Goal: Task Accomplishment & Management: Complete application form

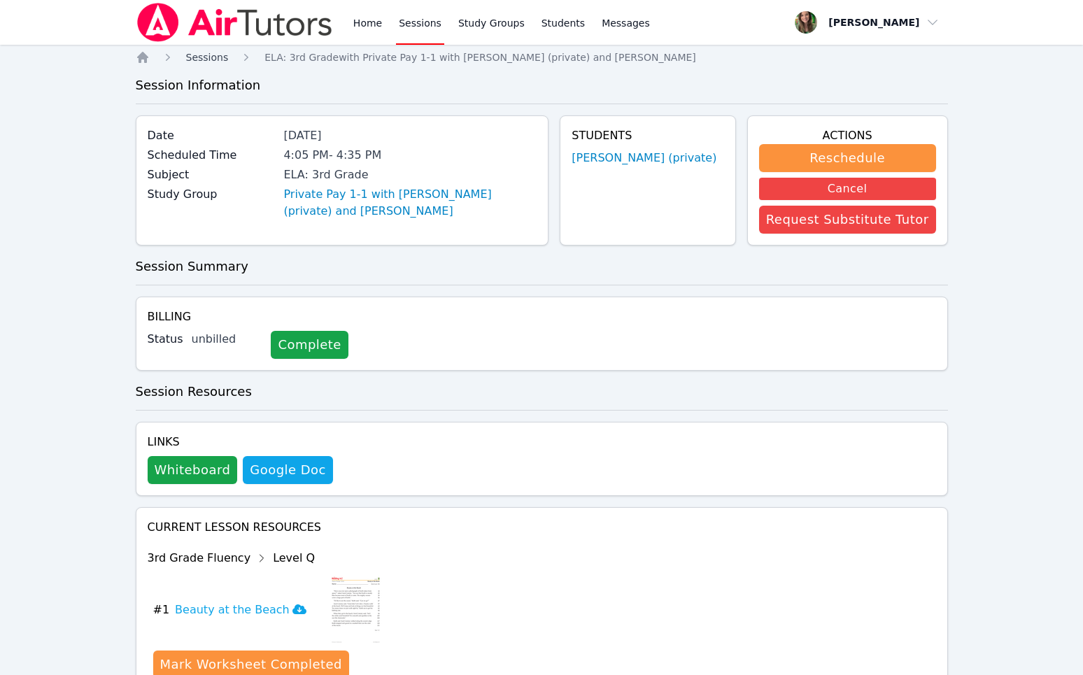
click at [191, 52] on span "Sessions" at bounding box center [207, 57] width 43 height 11
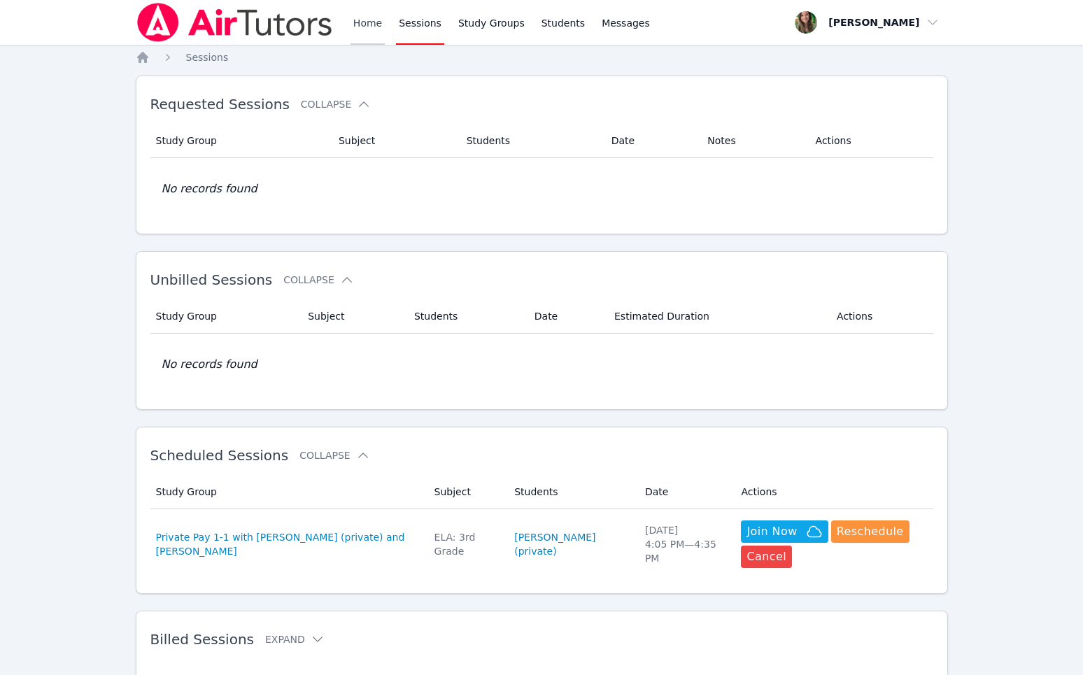
click at [376, 22] on link "Home" at bounding box center [368, 22] width 34 height 45
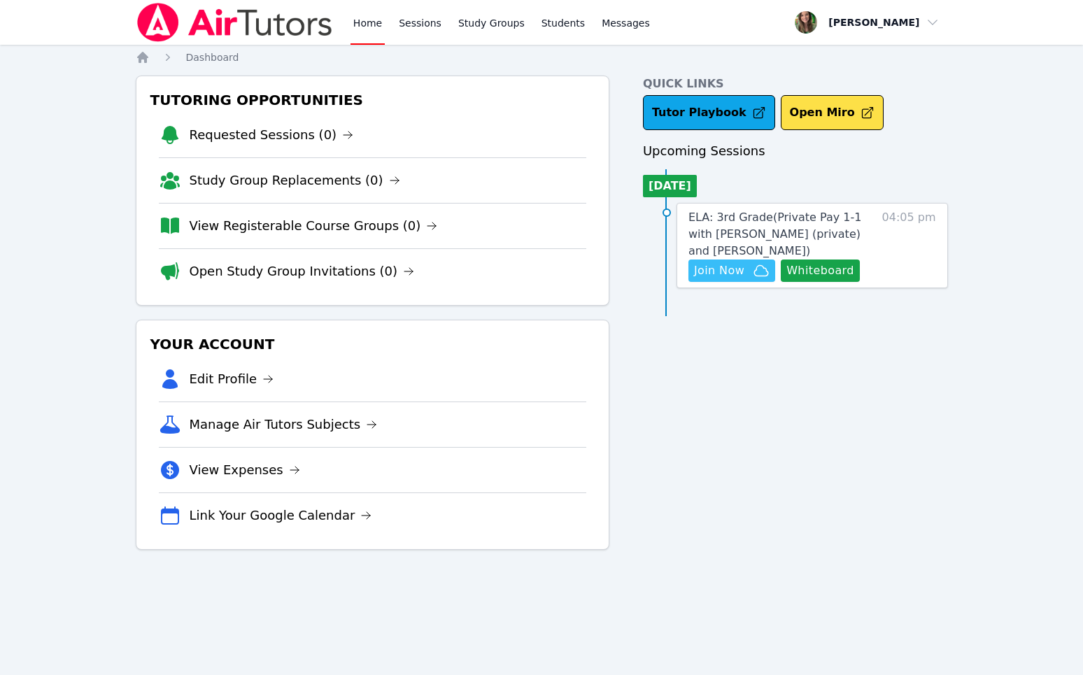
click at [748, 268] on span "Join Now" at bounding box center [732, 270] width 76 height 17
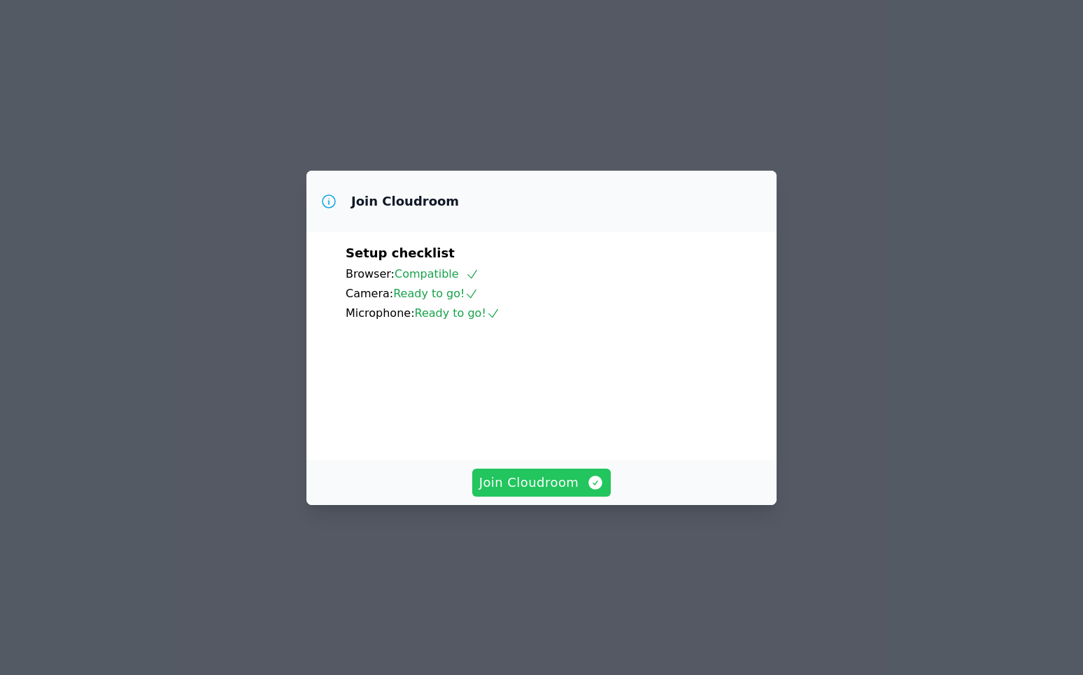
click at [561, 497] on button "Join Cloudroom" at bounding box center [541, 483] width 139 height 28
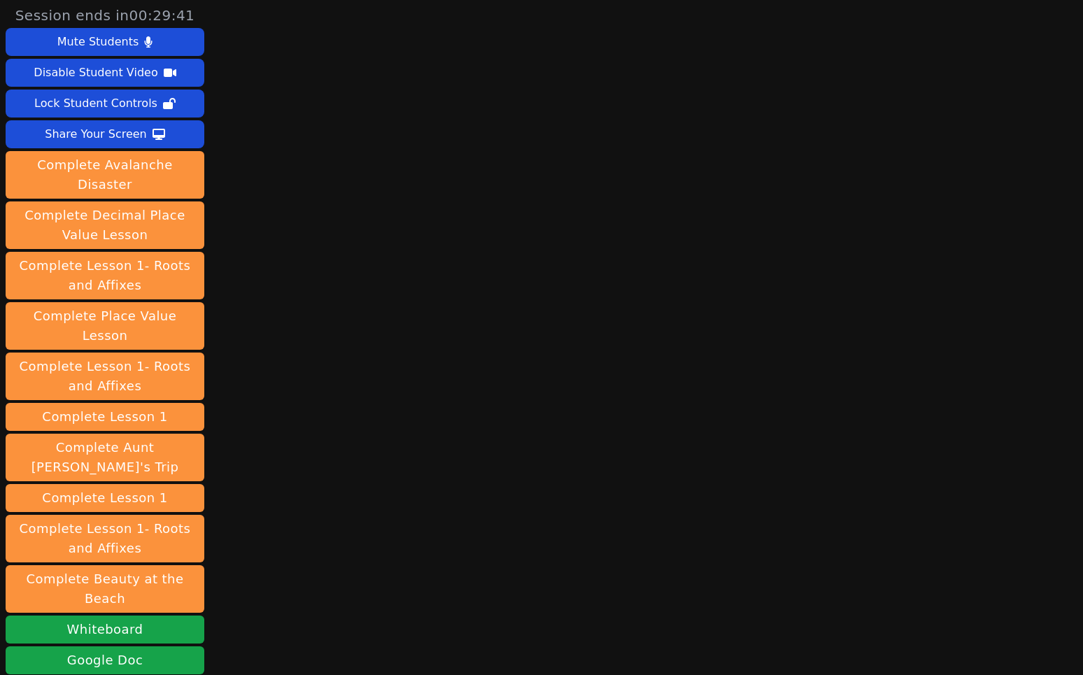
scroll to position [164, 0]
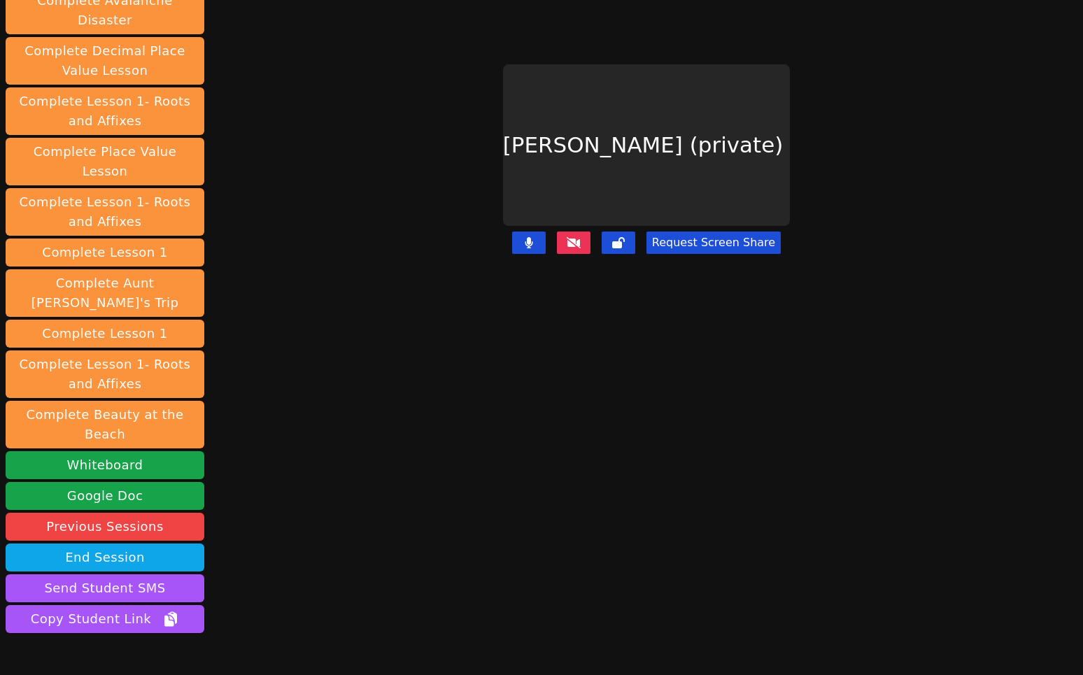
click at [590, 234] on button at bounding box center [574, 243] width 34 height 22
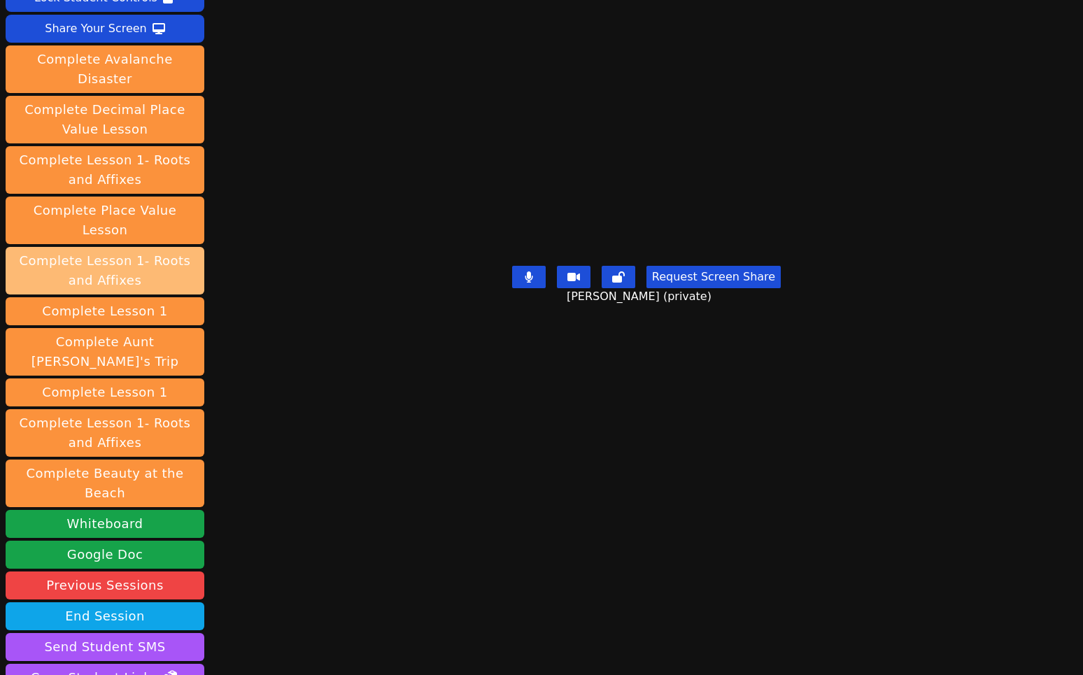
scroll to position [126, 0]
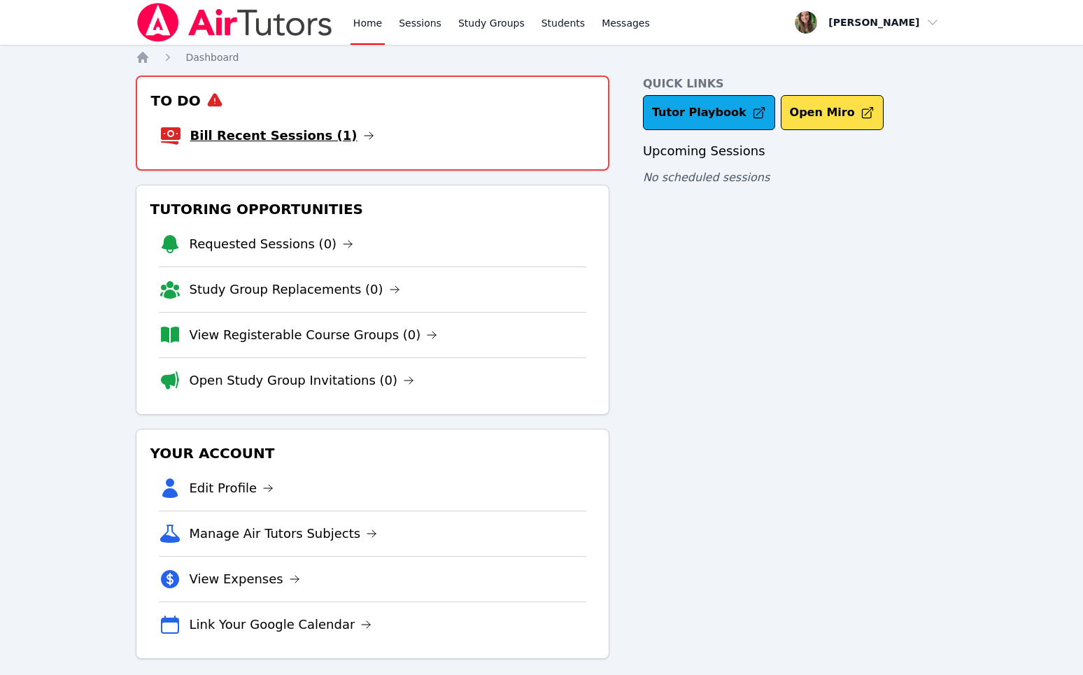
click at [279, 138] on link "Bill Recent Sessions (1)" at bounding box center [282, 136] width 184 height 20
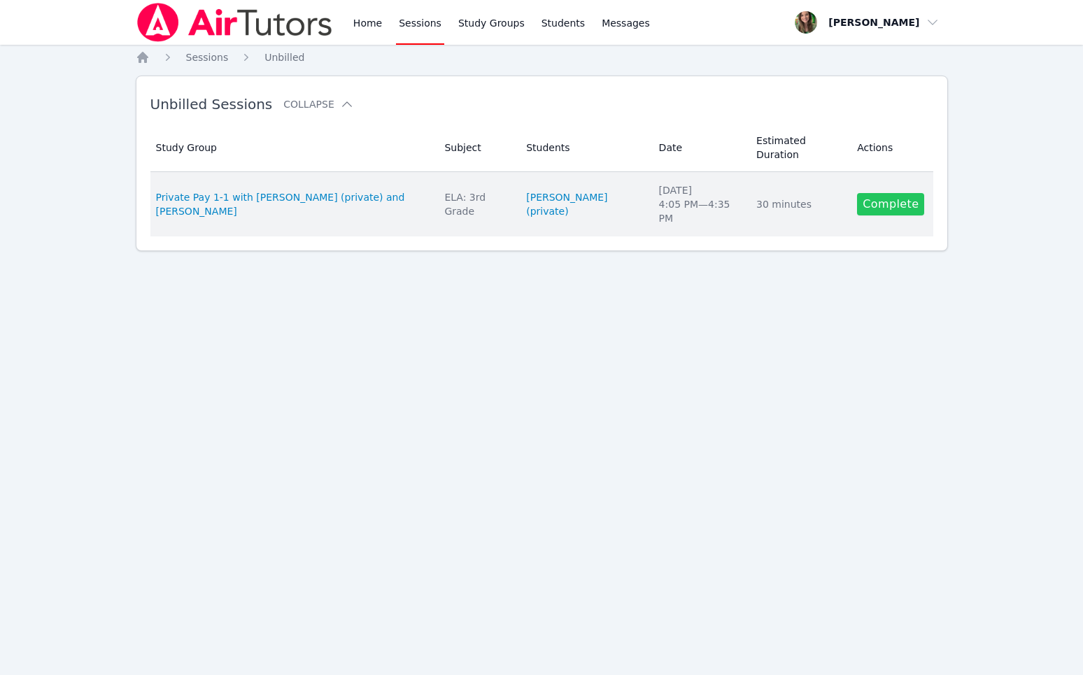
click at [882, 207] on link "Complete" at bounding box center [890, 204] width 67 height 22
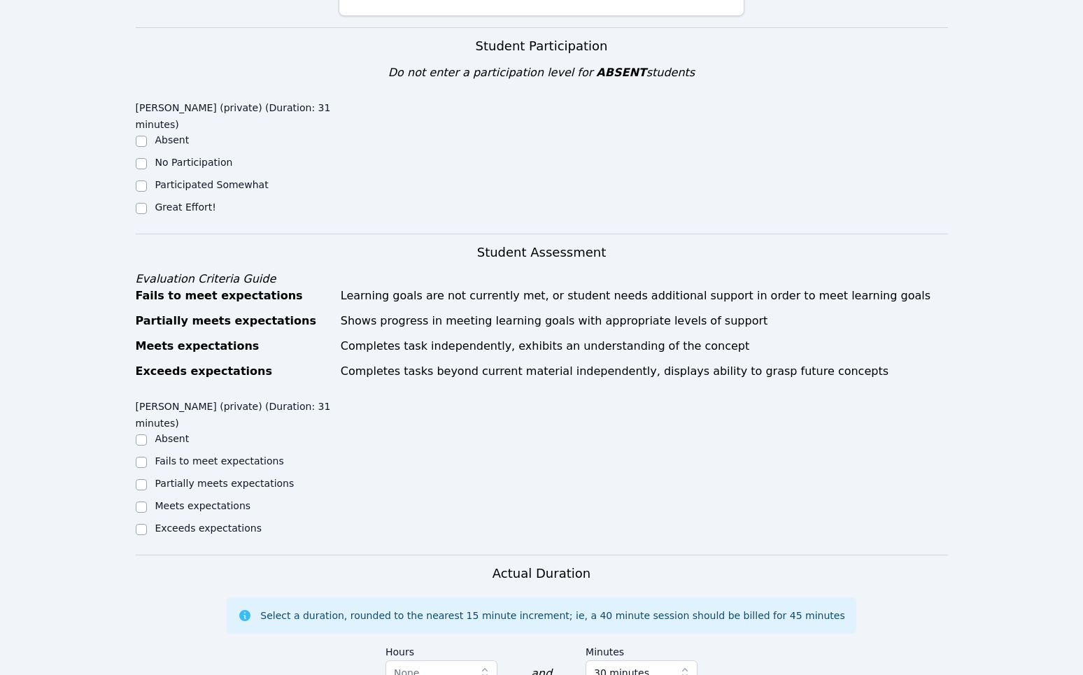
scroll to position [247, 0]
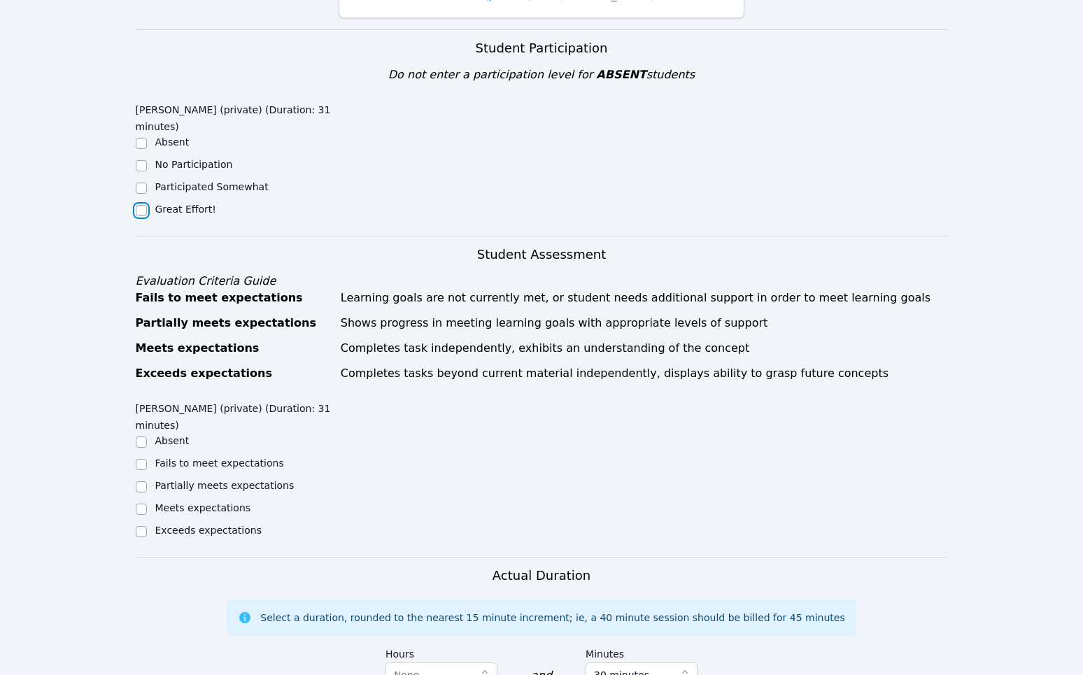
click at [136, 209] on input "Great Effort!" at bounding box center [141, 210] width 11 height 11
checkbox input "true"
click at [136, 178] on ul "Absent No Participation Participated Somewhat Great Effort!" at bounding box center [237, 177] width 203 height 84
click at [141, 185] on input "Participated Somewhat" at bounding box center [141, 188] width 11 height 11
checkbox input "true"
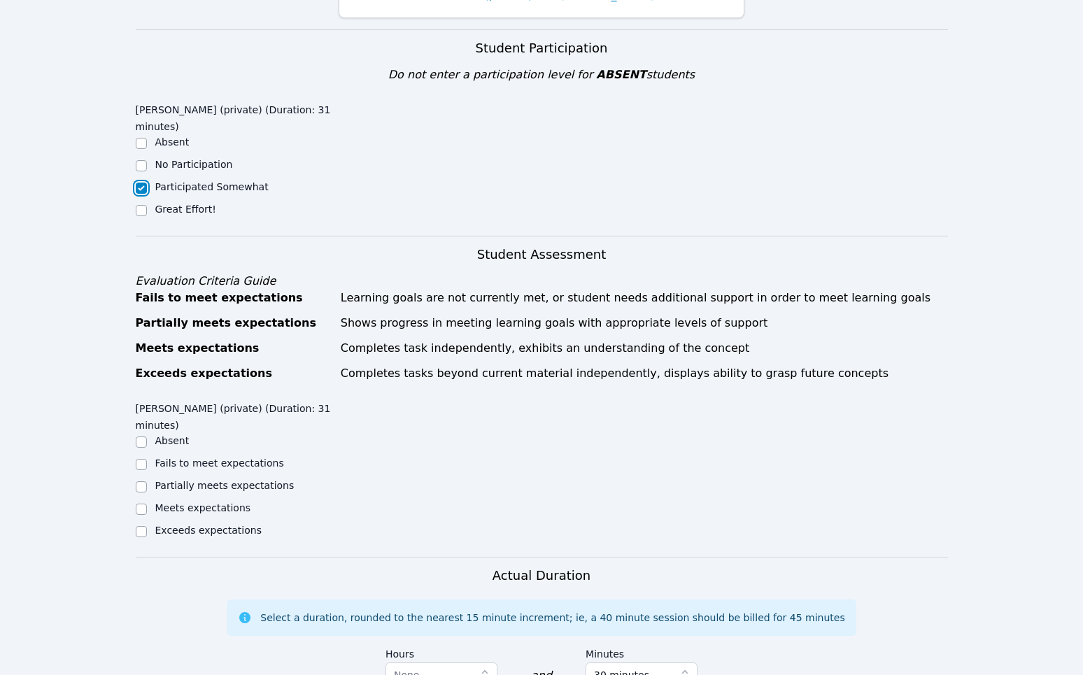
checkbox input "false"
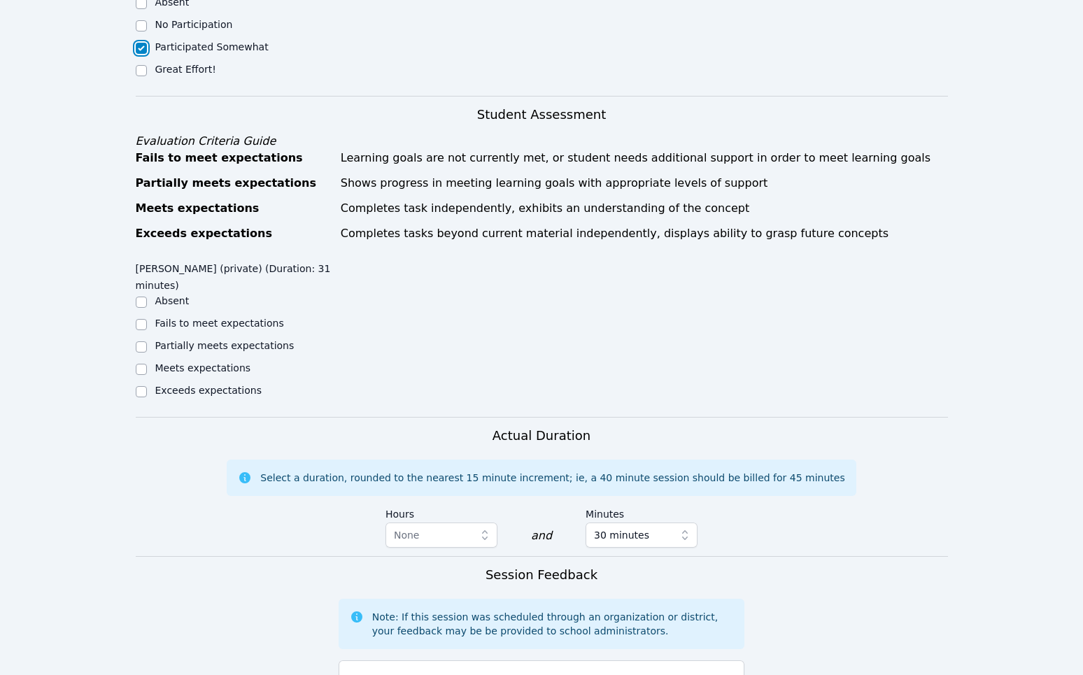
scroll to position [395, 0]
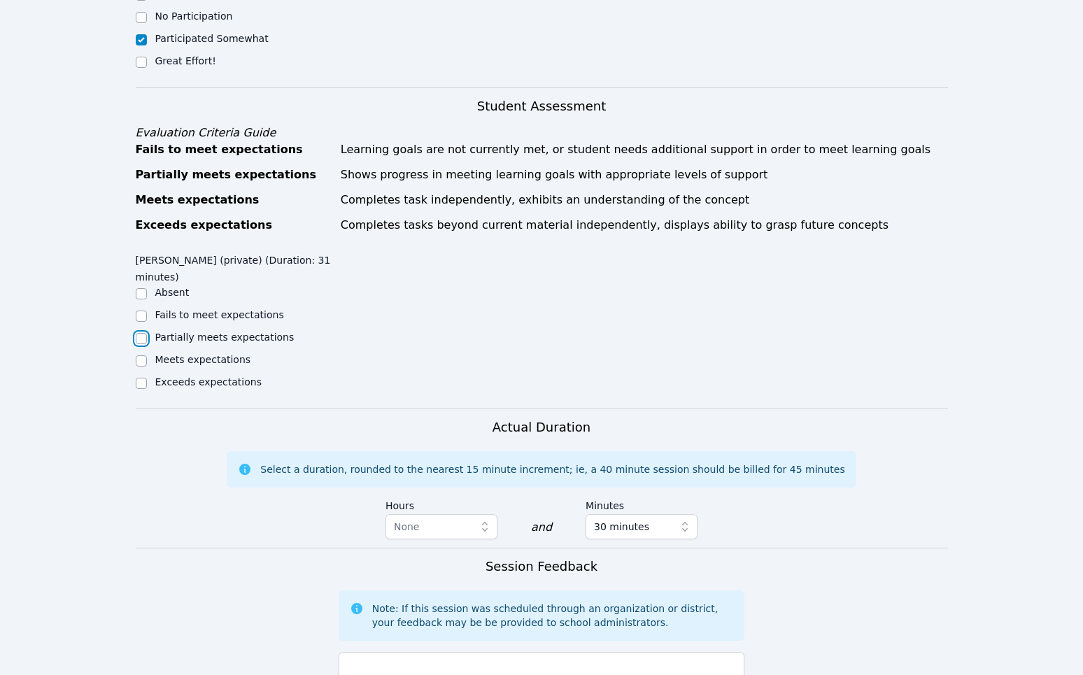
click at [142, 337] on input "Partially meets expectations" at bounding box center [141, 338] width 11 height 11
checkbox input "true"
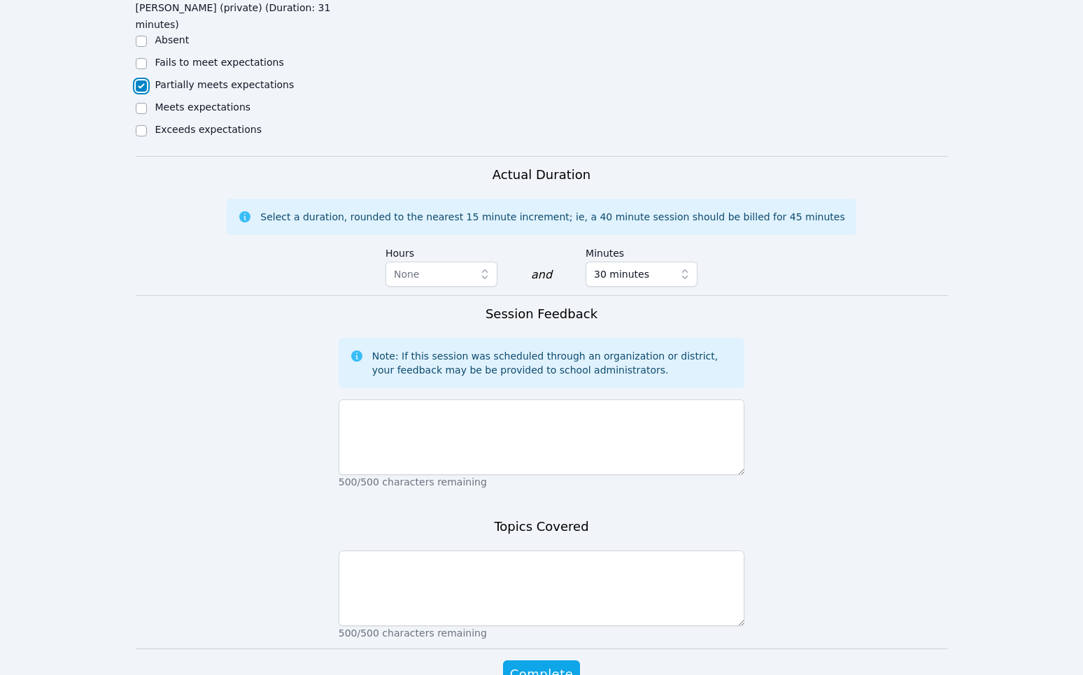
scroll to position [728, 0]
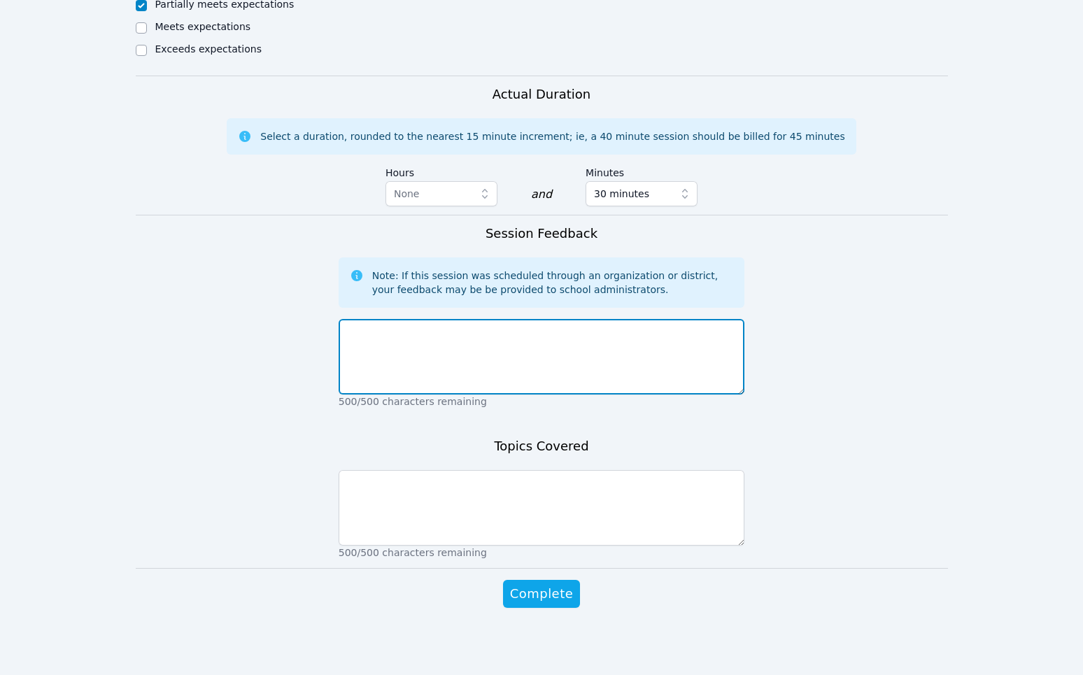
click at [574, 377] on textarea at bounding box center [542, 357] width 406 height 76
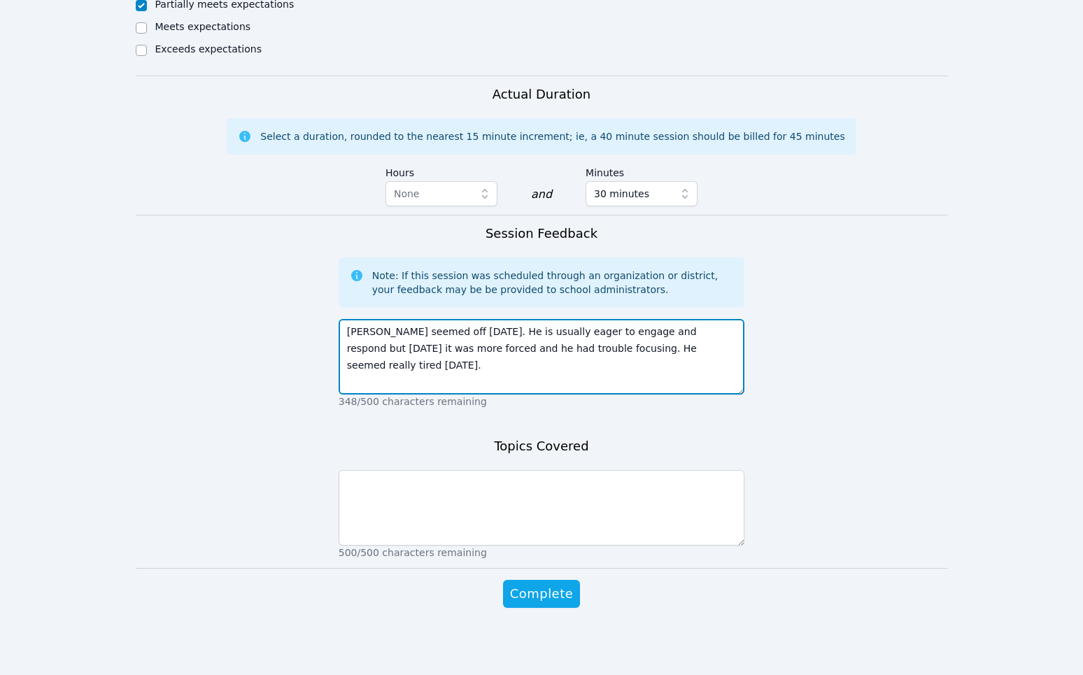
type textarea "Owen seemed off today. He is usually eager to engage and respond but today it w…"
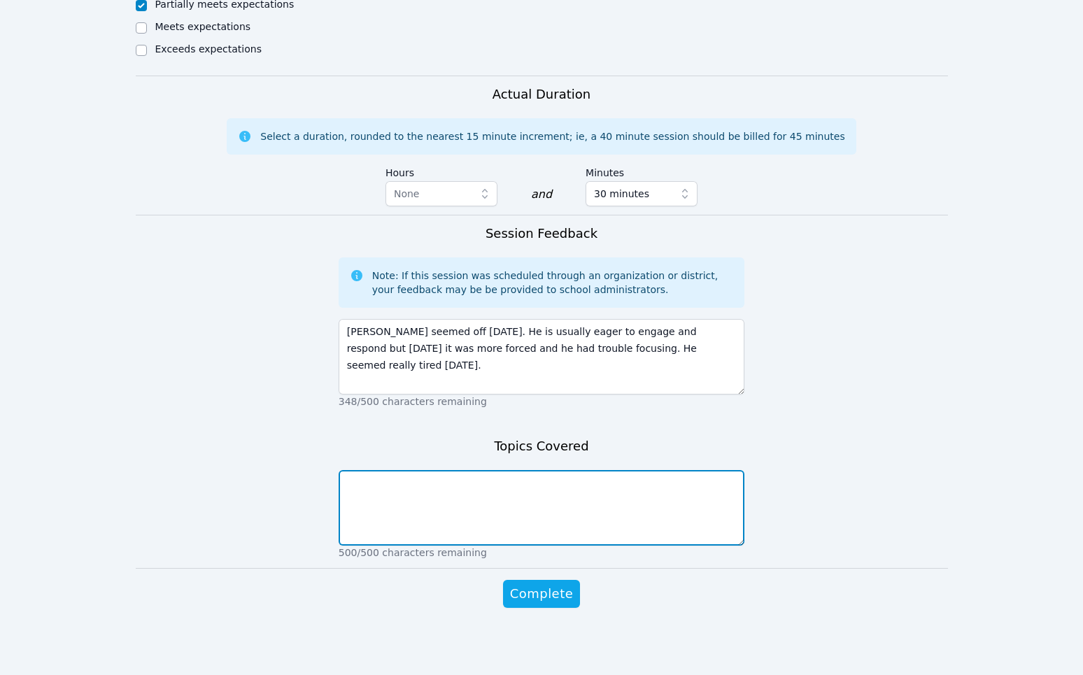
click at [587, 492] on textarea at bounding box center [542, 508] width 406 height 76
type textarea "Fluency- Owen struggled with it today Multistep problems- also really struggled…"
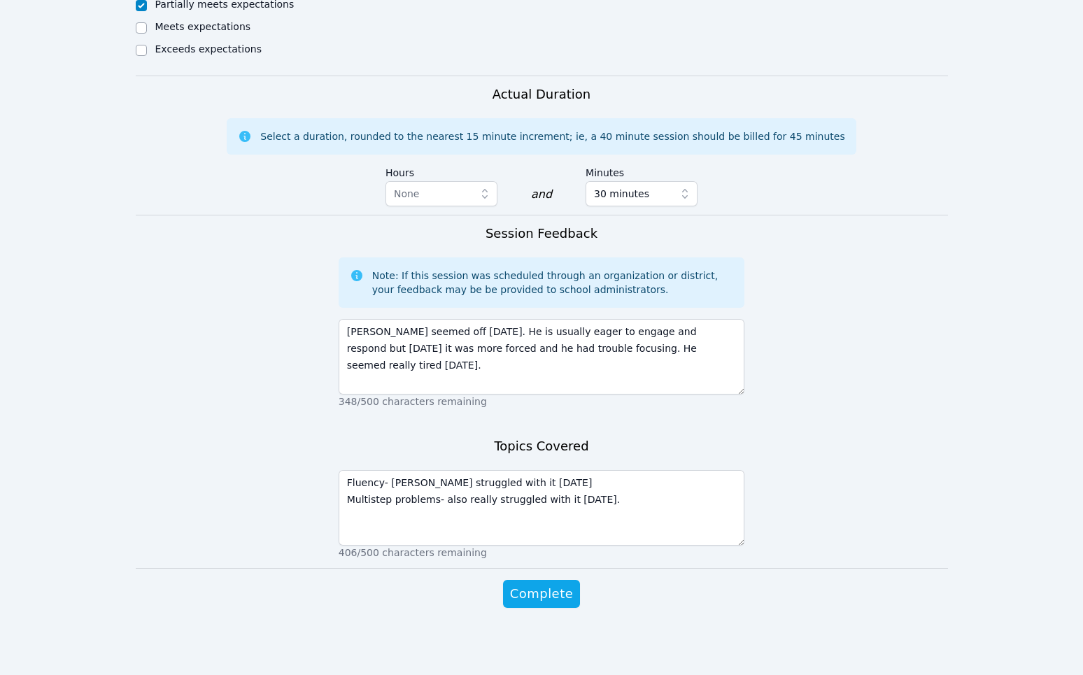
click at [511, 611] on div "Complete" at bounding box center [542, 608] width 406 height 56
click at [521, 603] on span "Complete" at bounding box center [541, 594] width 63 height 20
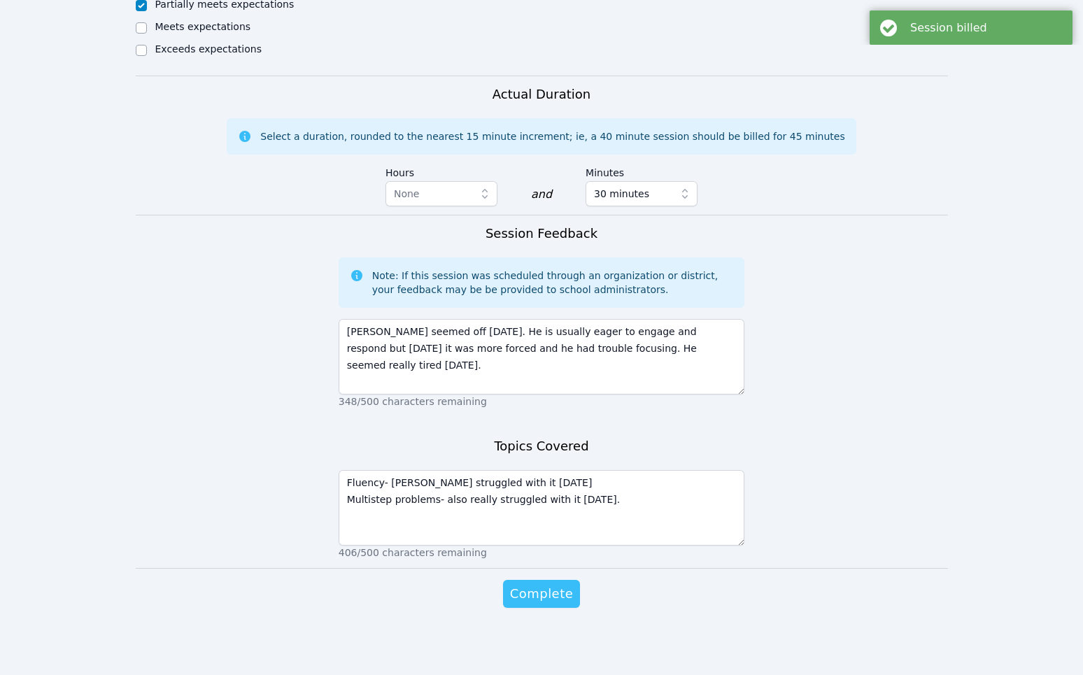
scroll to position [0, 0]
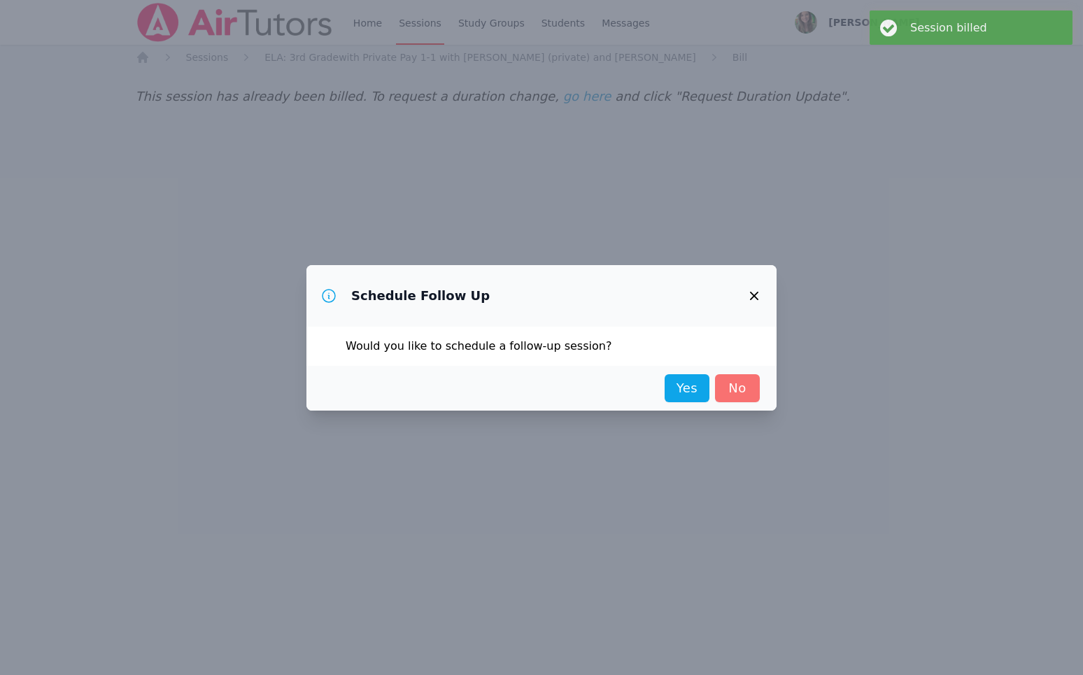
click at [734, 387] on link "No" at bounding box center [737, 388] width 45 height 28
